Goal: Task Accomplishment & Management: Use online tool/utility

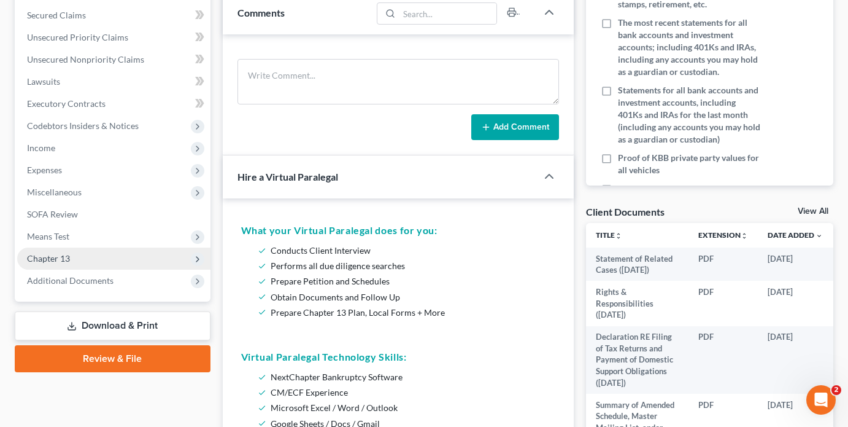
click at [76, 254] on span "Chapter 13" at bounding box center [113, 258] width 193 height 22
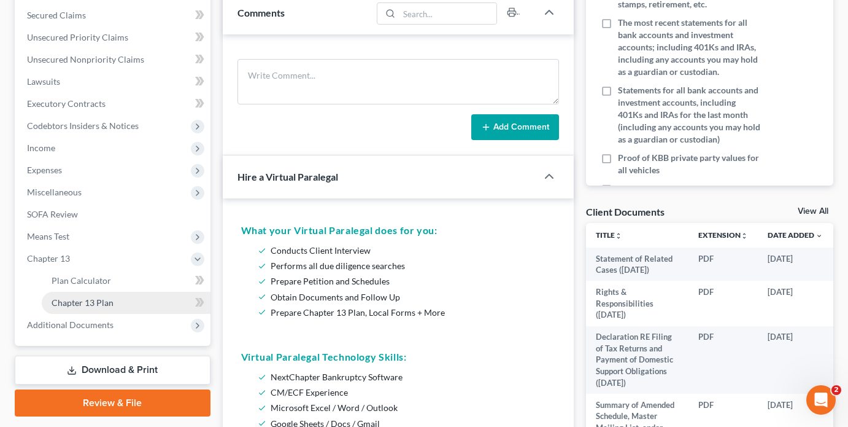
click at [88, 300] on span "Chapter 13 Plan" at bounding box center [83, 302] width 62 height 10
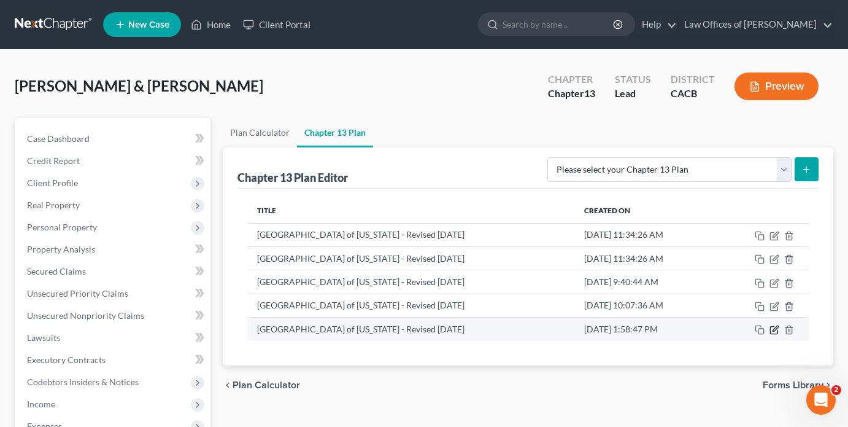
click at [774, 330] on icon "button" at bounding box center [775, 330] width 10 height 10
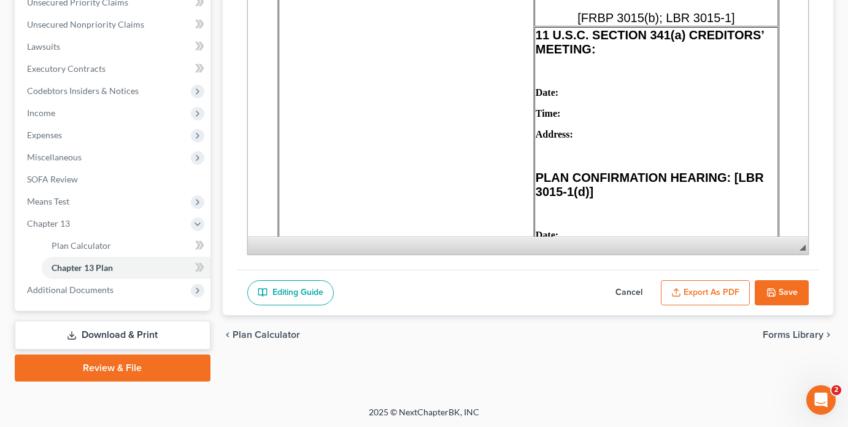
scroll to position [603, 0]
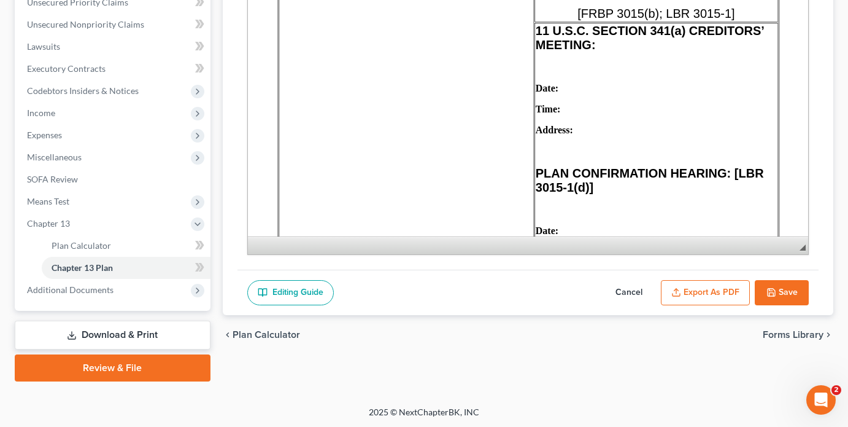
click at [630, 285] on button "Cancel" at bounding box center [629, 293] width 54 height 26
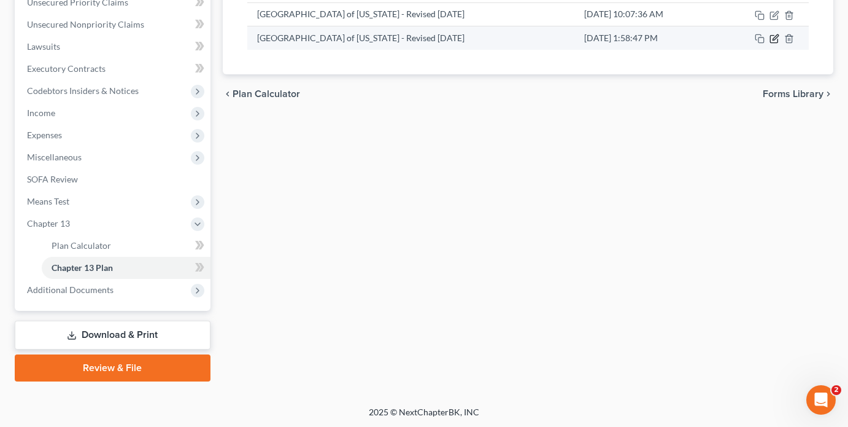
click at [772, 40] on icon "button" at bounding box center [775, 39] width 10 height 10
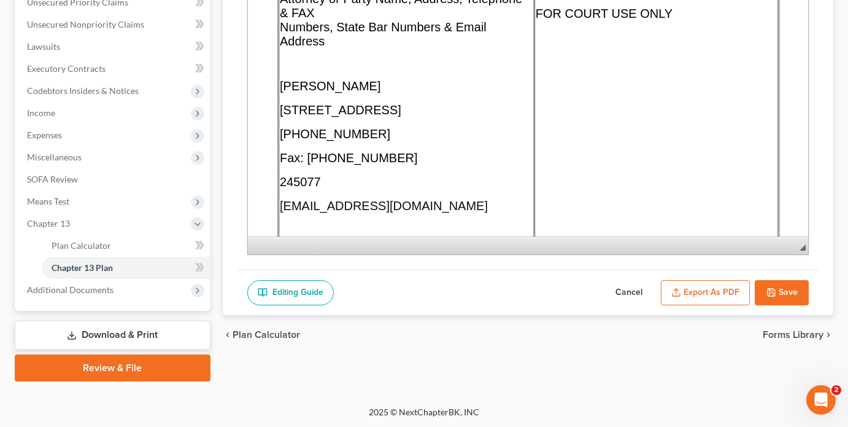
scroll to position [0, 0]
click at [691, 289] on button "Export as PDF" at bounding box center [705, 293] width 89 height 26
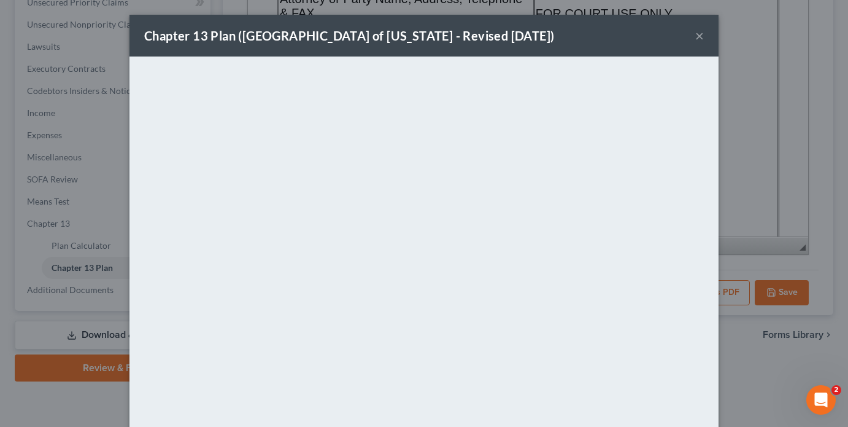
click at [84, 300] on div "Chapter 13 Plan ([GEOGRAPHIC_DATA] of [US_STATE] - Revised [DATE]) × <object ng…" at bounding box center [424, 213] width 848 height 427
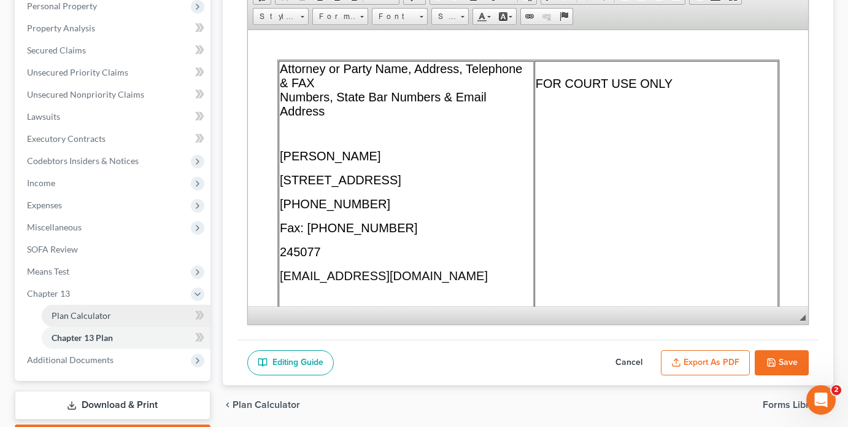
click at [118, 316] on link "Plan Calculator" at bounding box center [126, 316] width 169 height 22
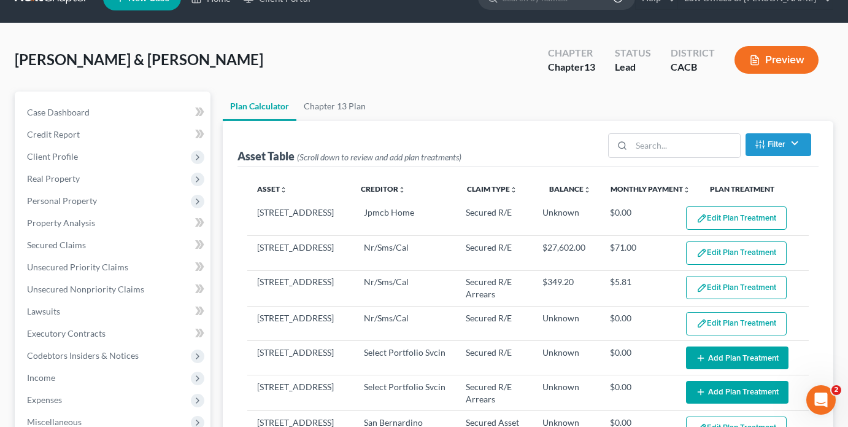
scroll to position [31, 0]
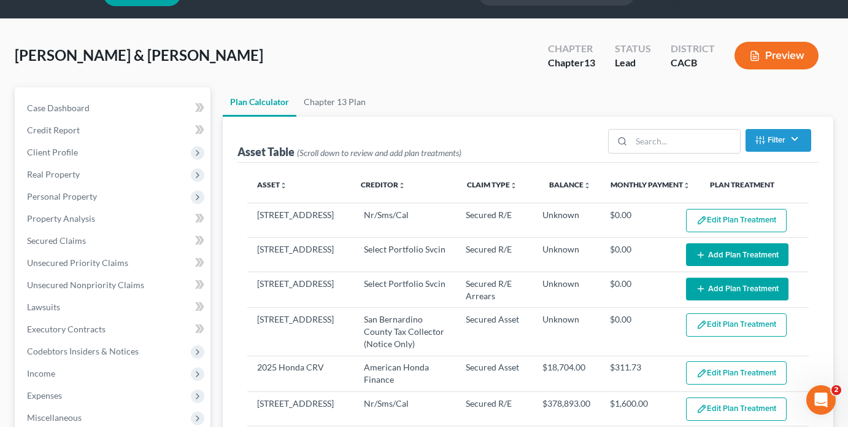
select select "59"
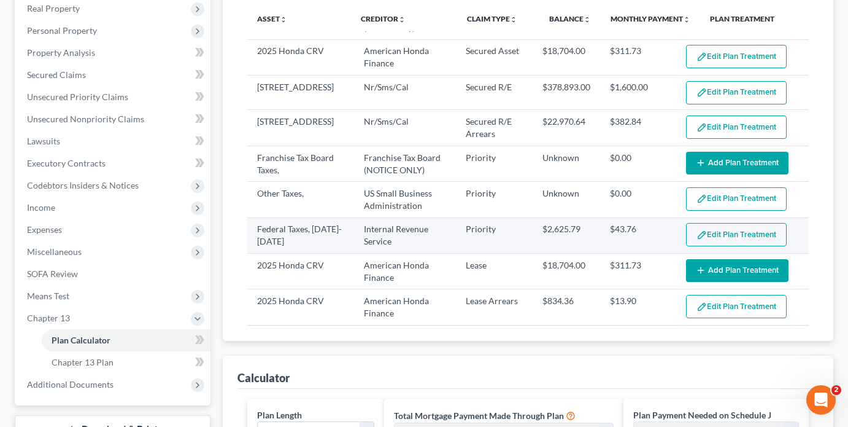
scroll to position [252, 0]
